Goal: Task Accomplishment & Management: Manage account settings

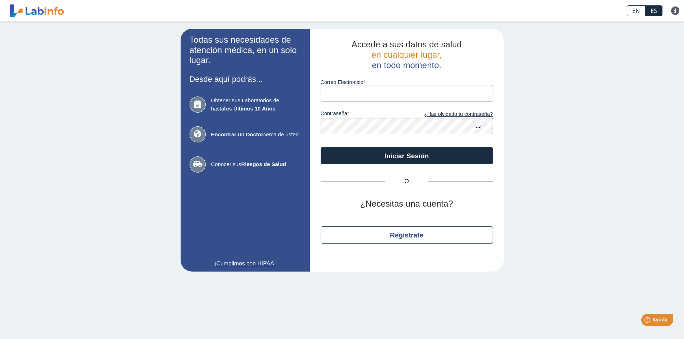
click at [343, 100] on input "Correo Electronico" at bounding box center [407, 93] width 172 height 16
type input "[EMAIL_ADDRESS][DOMAIN_NAME]"
click at [321, 147] on button "Iniciar Sesión" at bounding box center [407, 155] width 172 height 17
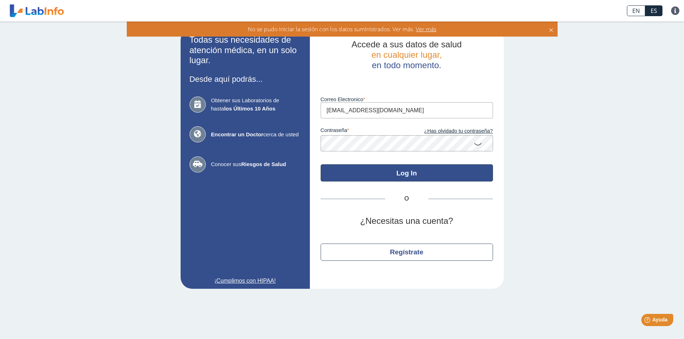
click at [446, 172] on button "Log In" at bounding box center [407, 172] width 172 height 17
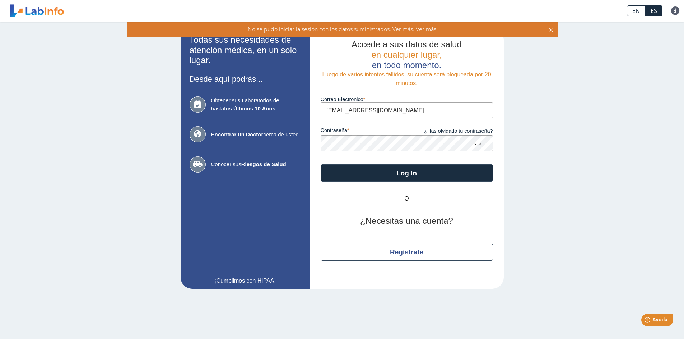
click at [479, 145] on icon at bounding box center [478, 144] width 9 height 14
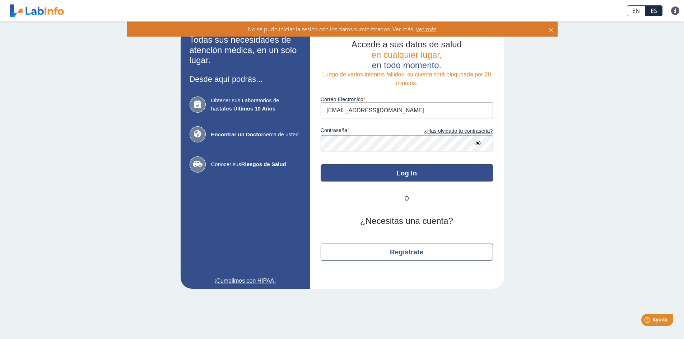
click at [374, 179] on button "Log In" at bounding box center [407, 172] width 172 height 17
